Goal: Communication & Community: Ask a question

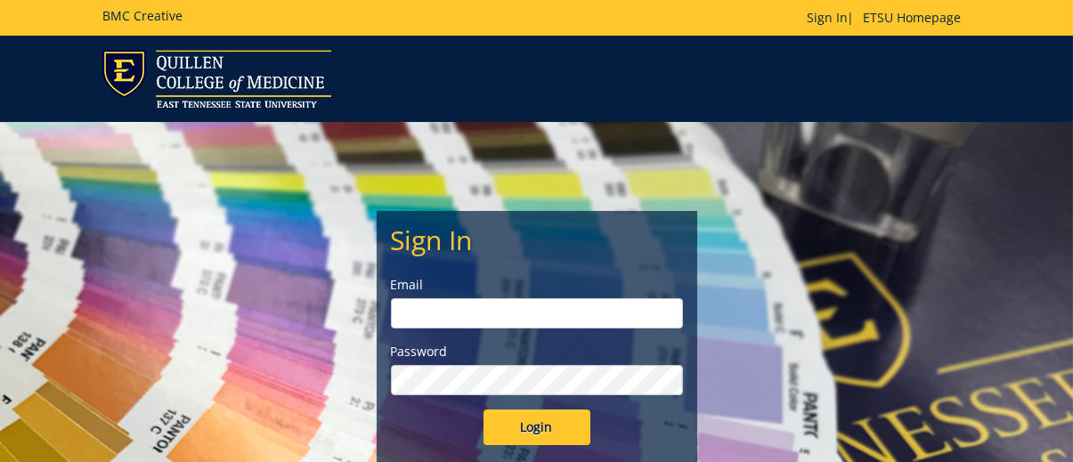
type input "[EMAIL_ADDRESS][DOMAIN_NAME]"
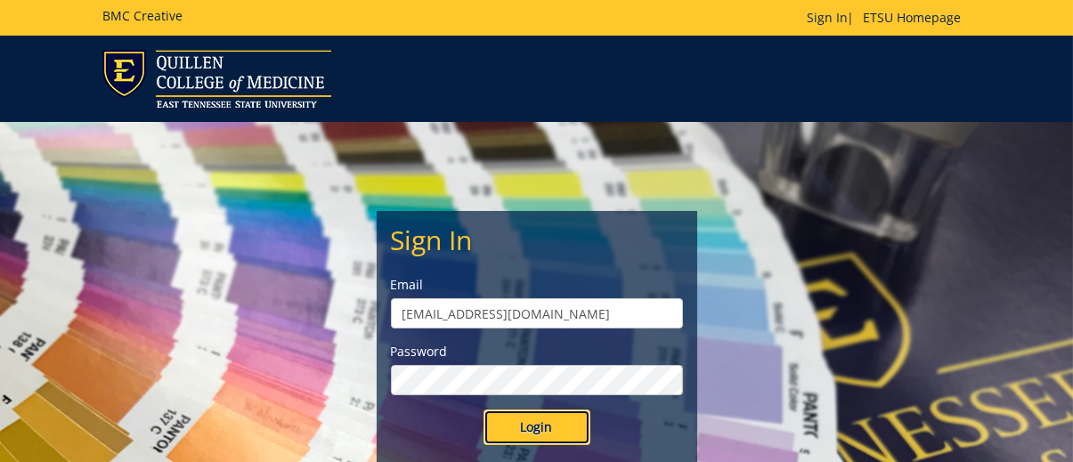
click at [537, 424] on input "Login" at bounding box center [537, 428] width 107 height 36
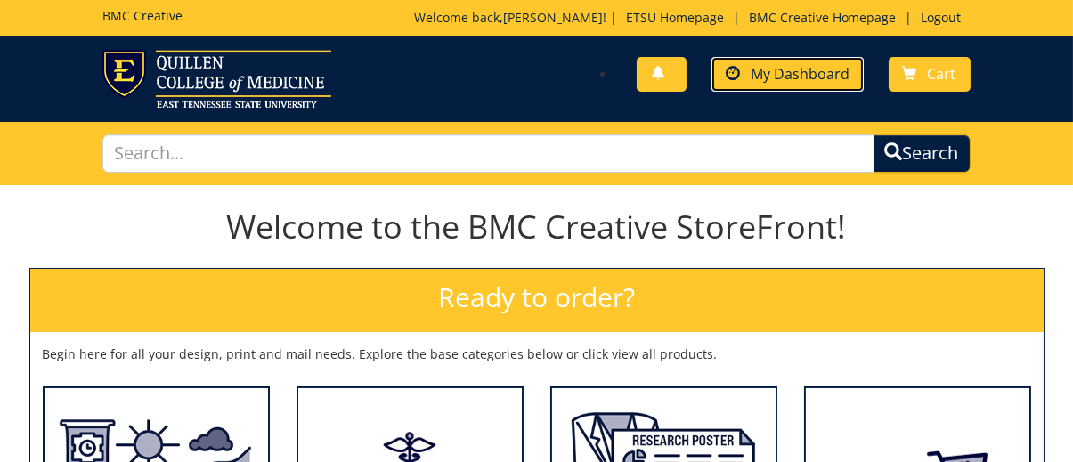
click at [824, 72] on span "My Dashboard" at bounding box center [800, 74] width 99 height 20
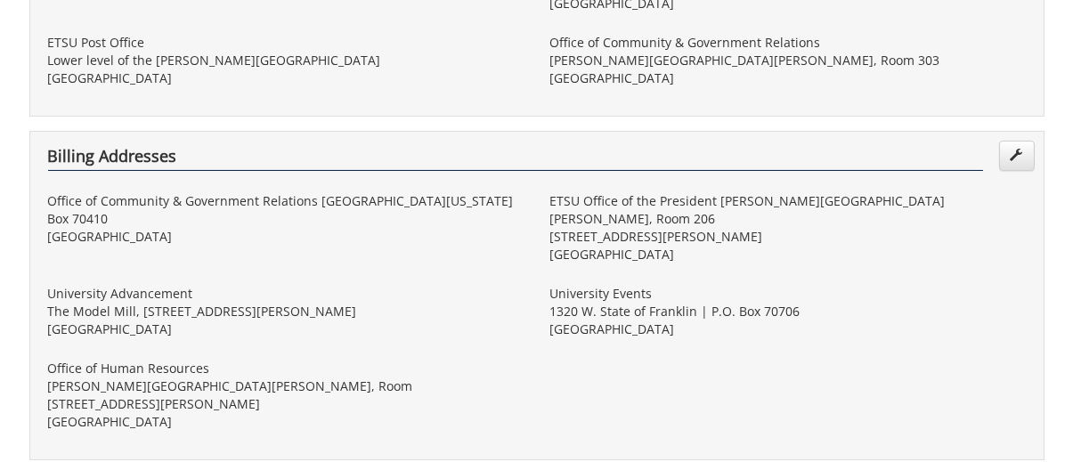
scroll to position [980, 0]
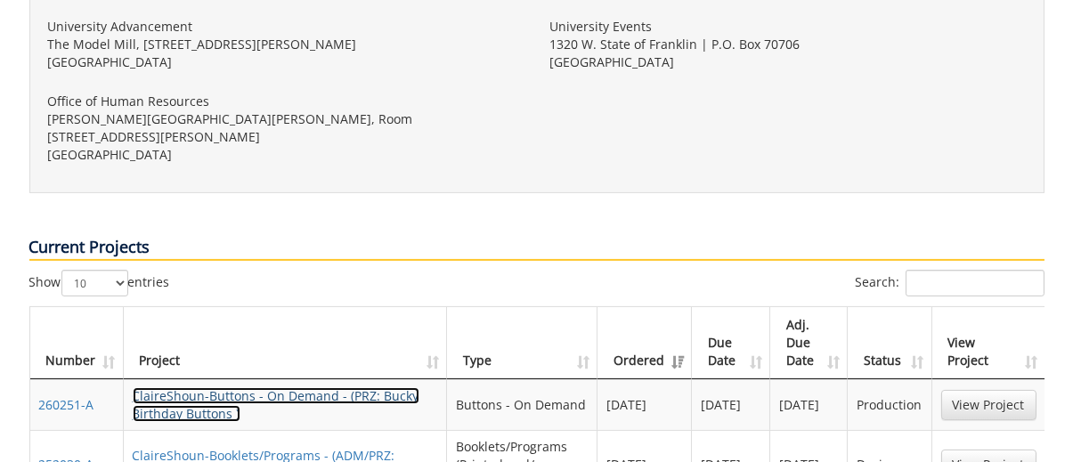
click at [158, 388] on link "ClaireShoun-Buttons - On Demand - (PRZ: Bucky Birthday Buttons )" at bounding box center [276, 405] width 287 height 35
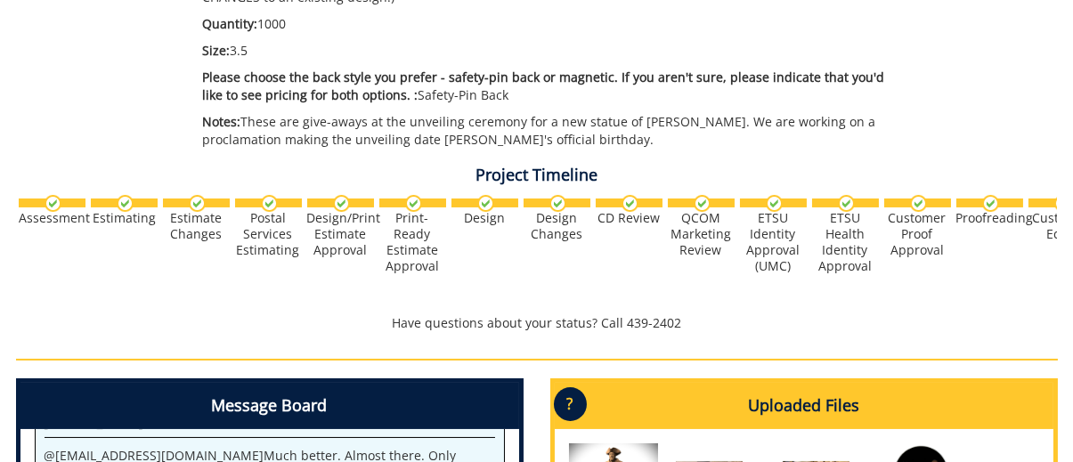
scroll to position [891, 0]
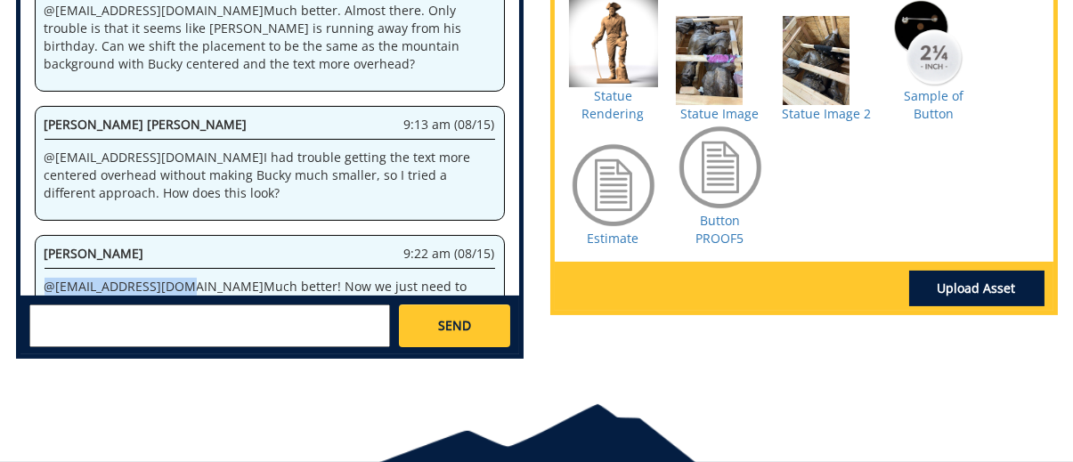
drag, startPoint x: 178, startPoint y: 146, endPoint x: -23, endPoint y: 148, distance: 201.3
copy p "@ campbelltc@etsu.edu"
click at [61, 311] on textarea at bounding box center [209, 326] width 361 height 43
paste textarea "@campbelltc@etsu.edu"
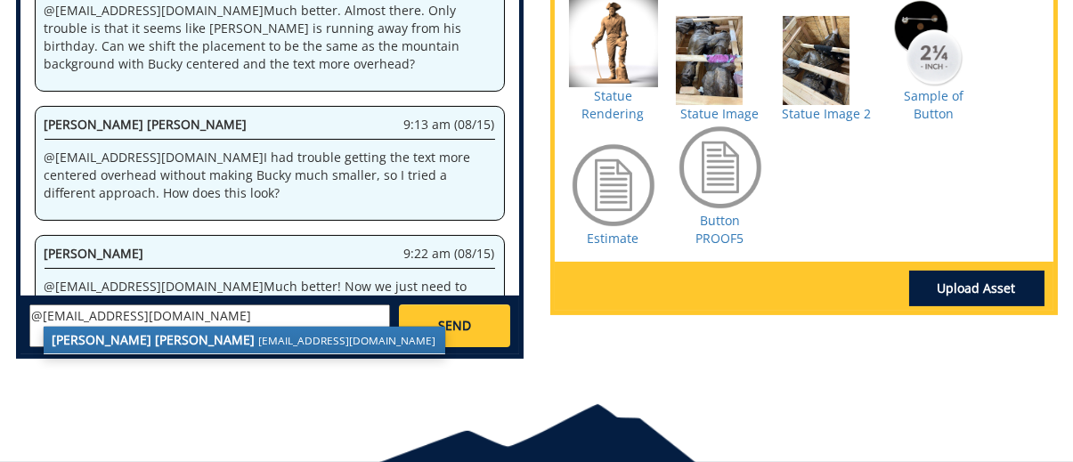
click at [95, 345] on strong "Taylor C. Campbell" at bounding box center [154, 339] width 203 height 17
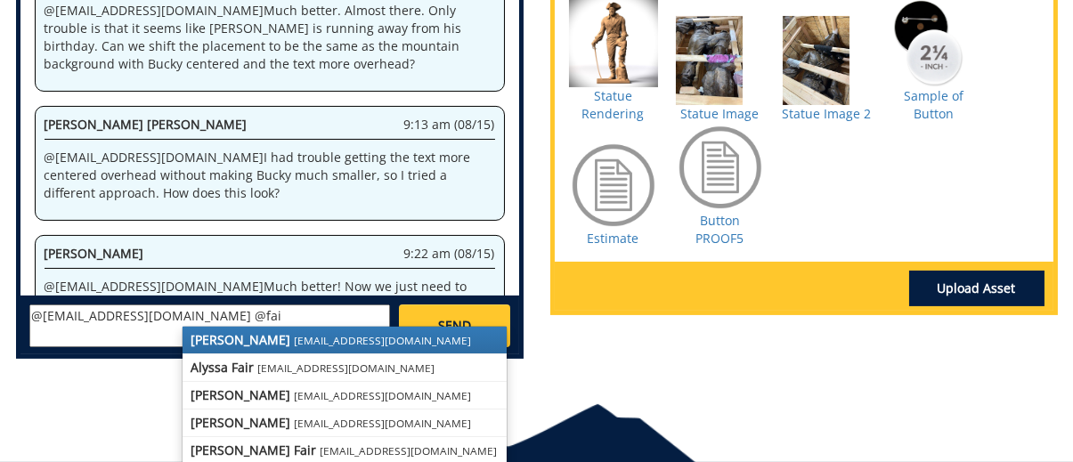
click at [295, 344] on small "fair@mail.etsu.edu" at bounding box center [383, 340] width 177 height 14
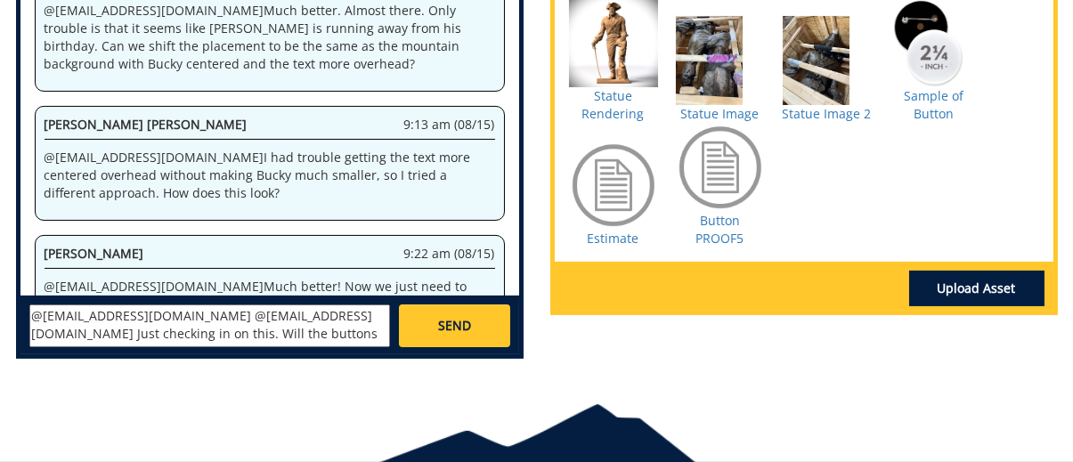
type textarea "@campbelltc@etsu.edu @fair@mail.etsu.edu Just checking in on this. Will the but…"
click at [455, 310] on link "SEND" at bounding box center [454, 326] width 110 height 43
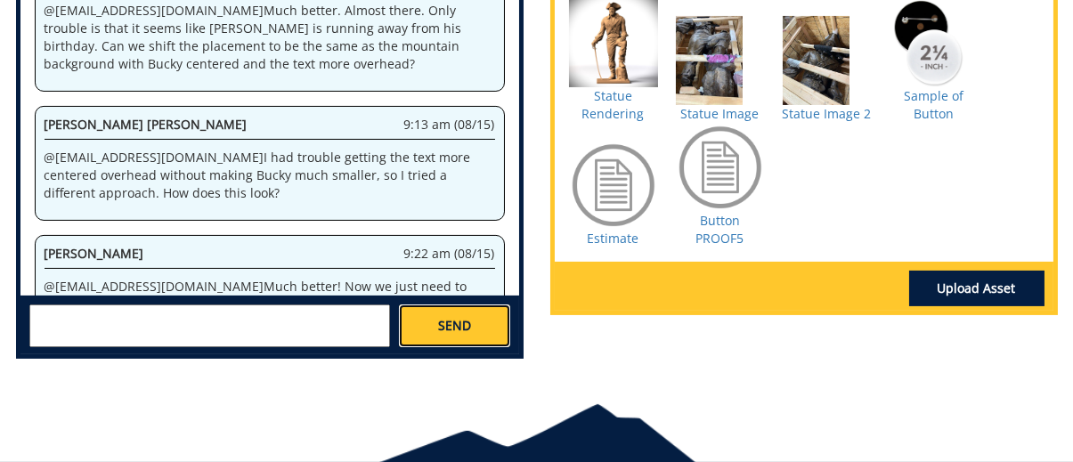
scroll to position [1887, 0]
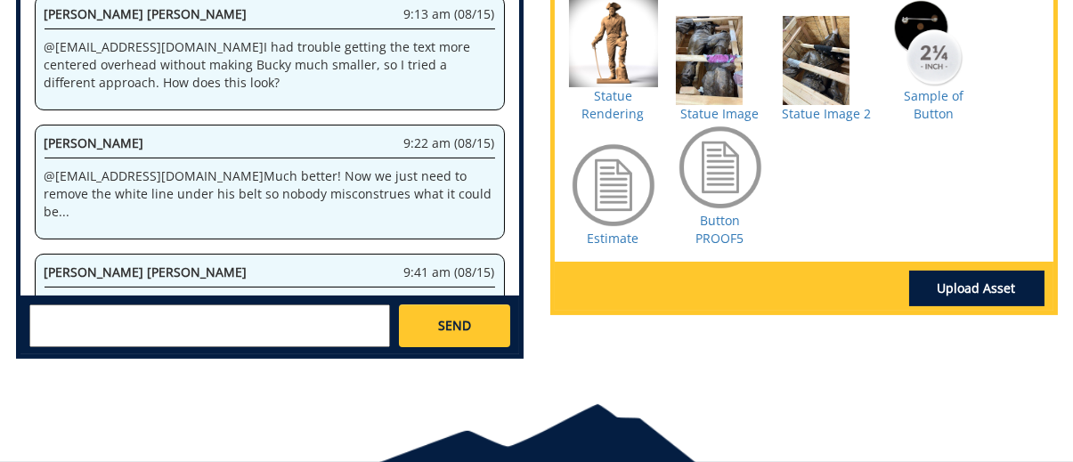
click at [723, 371] on div "Message Board System 11:04 am (08/08) Welcome to the Project Messenger. All mes…" at bounding box center [537, 153] width 1069 height 440
